Goal: Navigation & Orientation: Find specific page/section

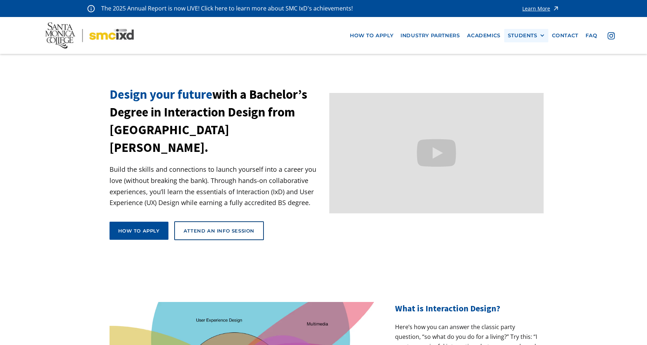
click at [529, 35] on div "STUDENTS" at bounding box center [522, 36] width 30 height 6
click at [527, 59] on link "Current Students" at bounding box center [539, 61] width 65 height 13
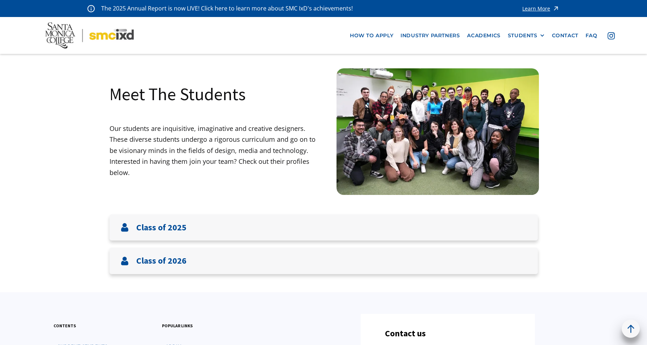
click at [532, 8] on div "Learn More" at bounding box center [536, 8] width 28 height 5
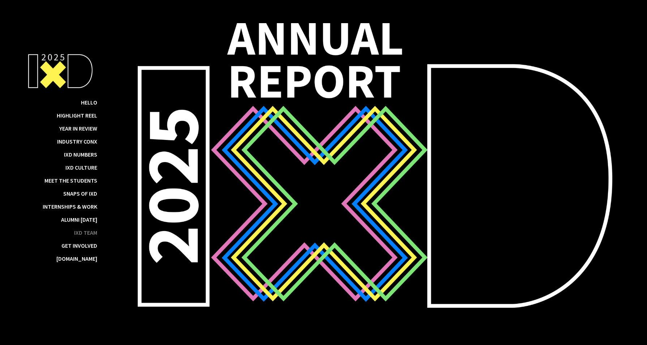
click at [87, 230] on div "IxD Team" at bounding box center [85, 232] width 23 height 7
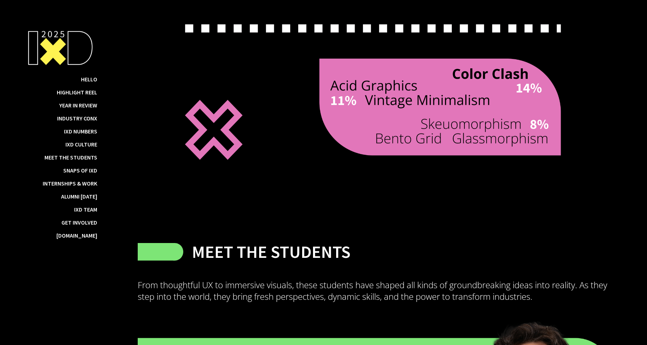
scroll to position [6111, 0]
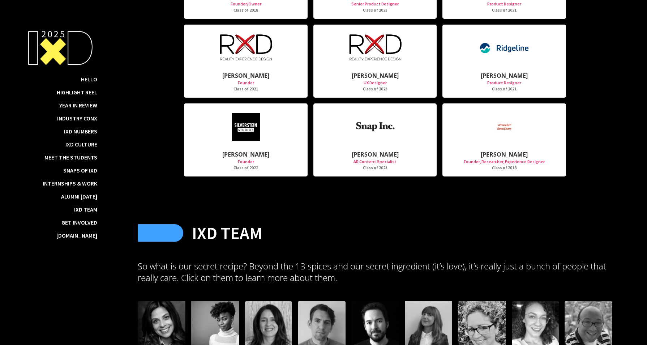
scroll to position [9180, 0]
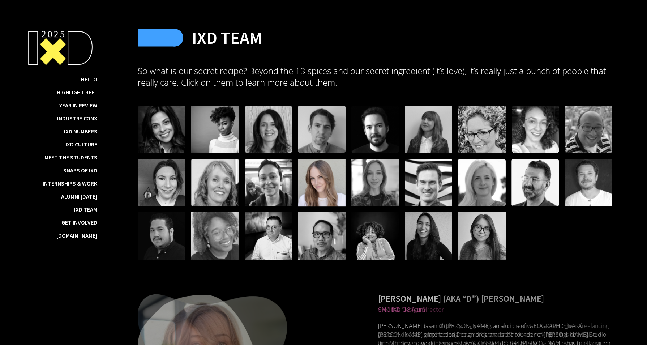
click at [321, 183] on div at bounding box center [322, 183] width 48 height 48
